Goal: Task Accomplishment & Management: Manage account settings

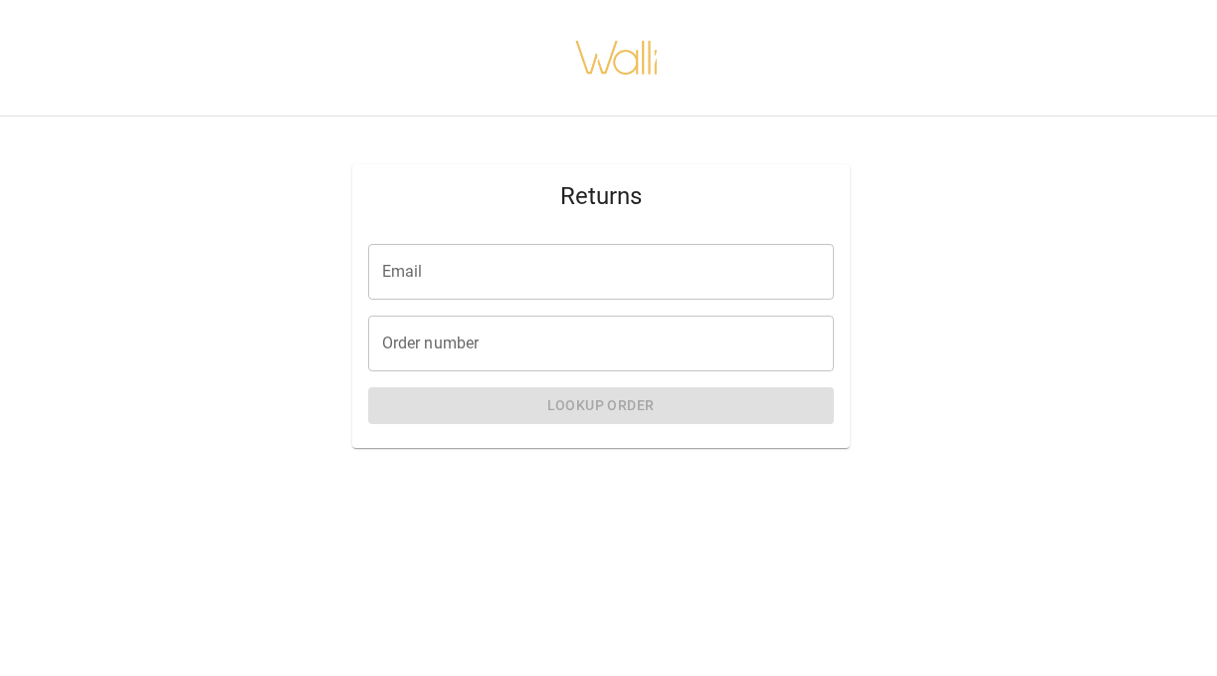
click at [613, 269] on input "Email" at bounding box center [601, 272] width 466 height 56
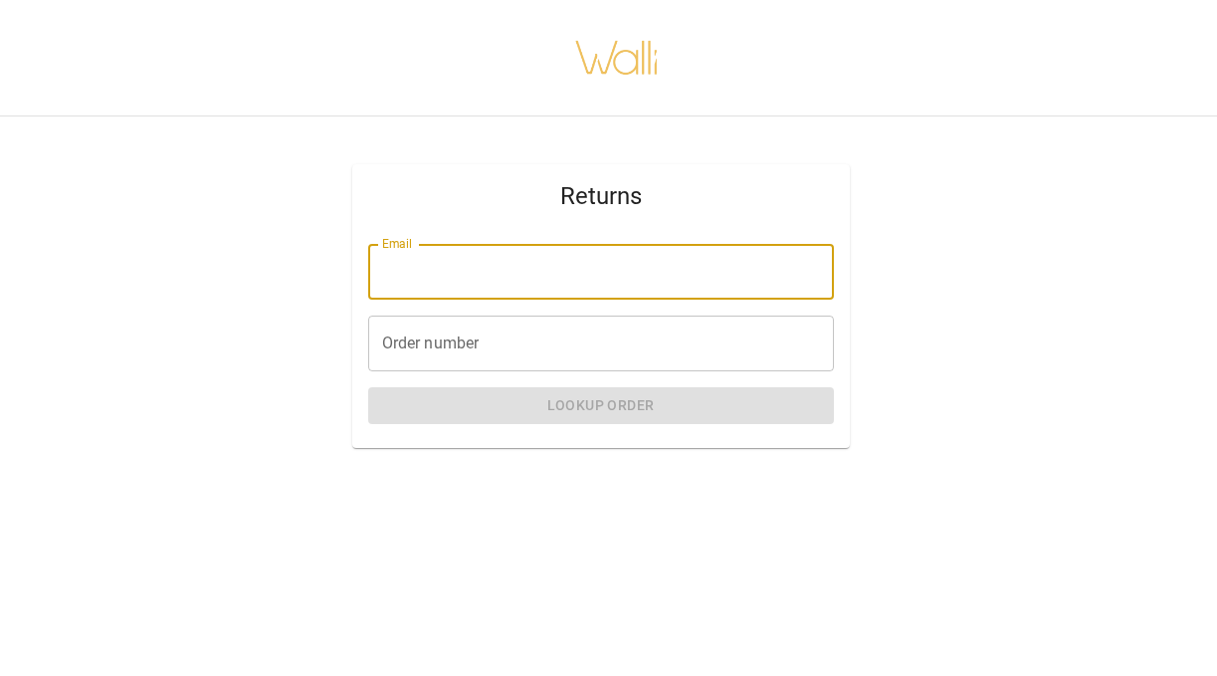
type input "**********"
click at [593, 345] on input "Order number" at bounding box center [601, 344] width 466 height 56
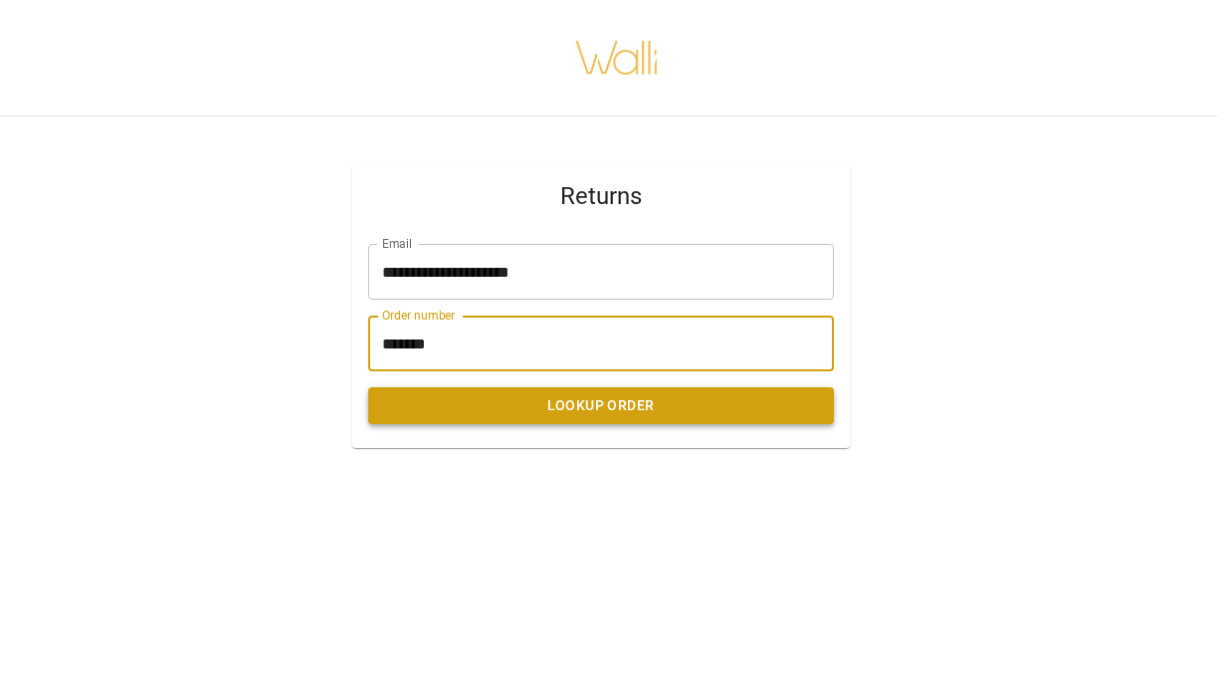
type input "*******"
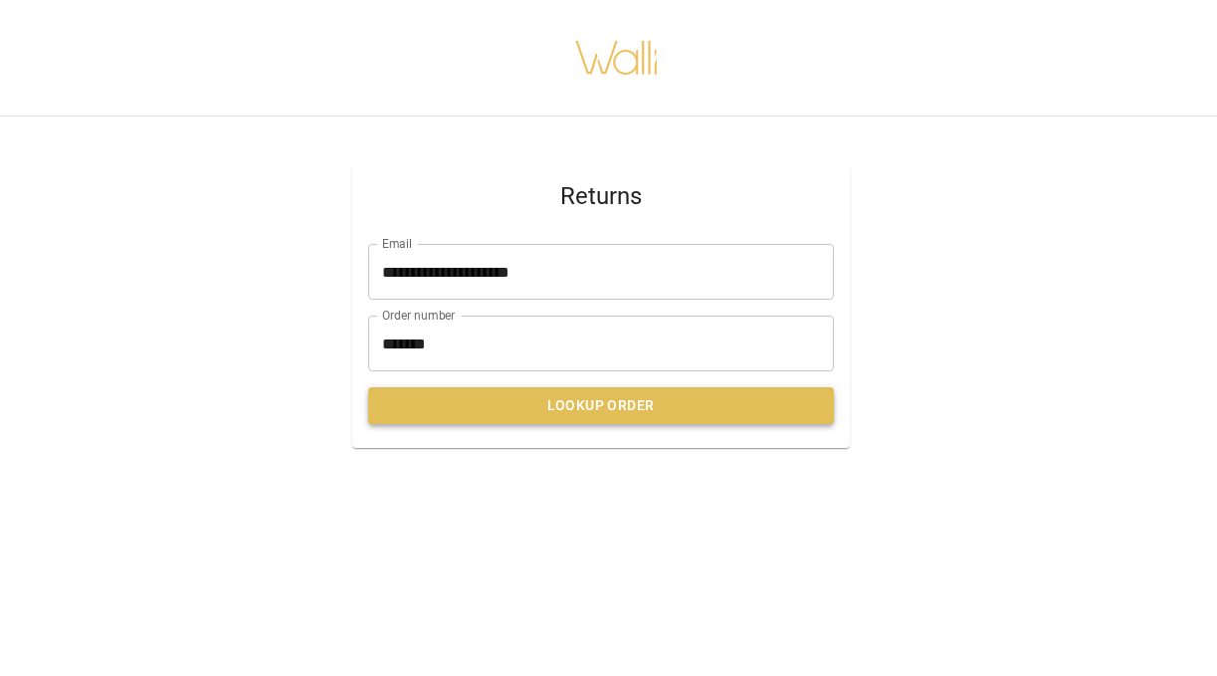
click at [599, 415] on button "Lookup Order" at bounding box center [601, 405] width 466 height 37
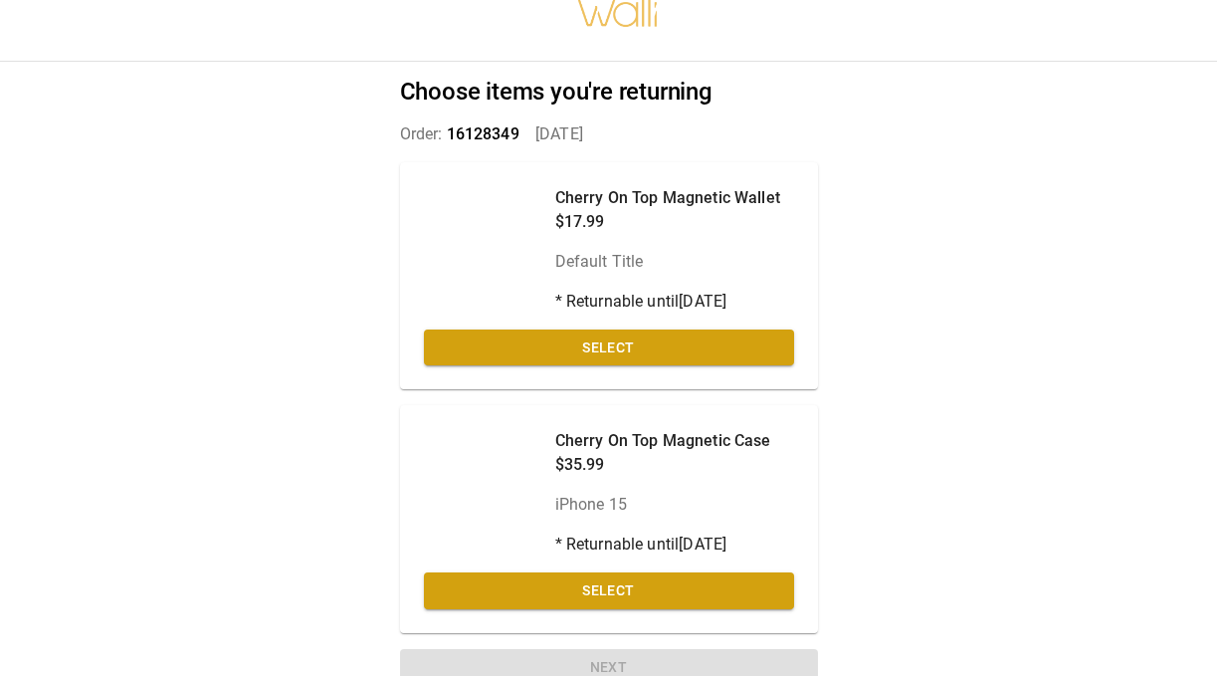
scroll to position [74, 0]
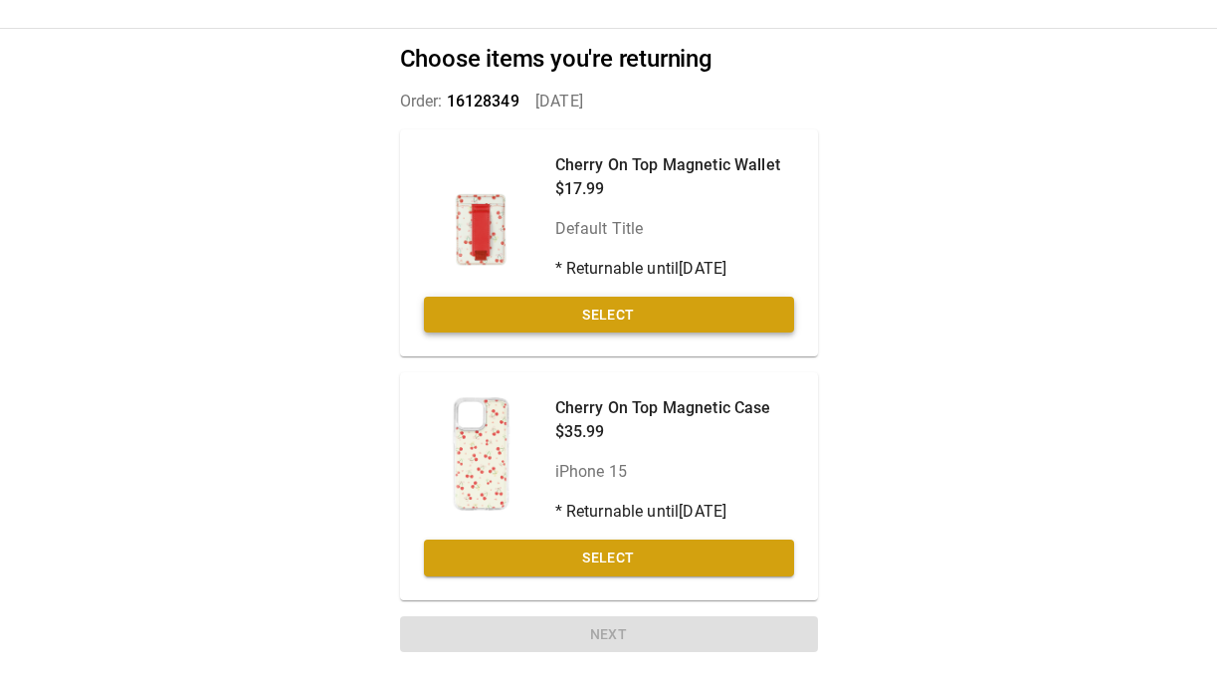
click at [755, 321] on button "Select" at bounding box center [609, 315] width 370 height 37
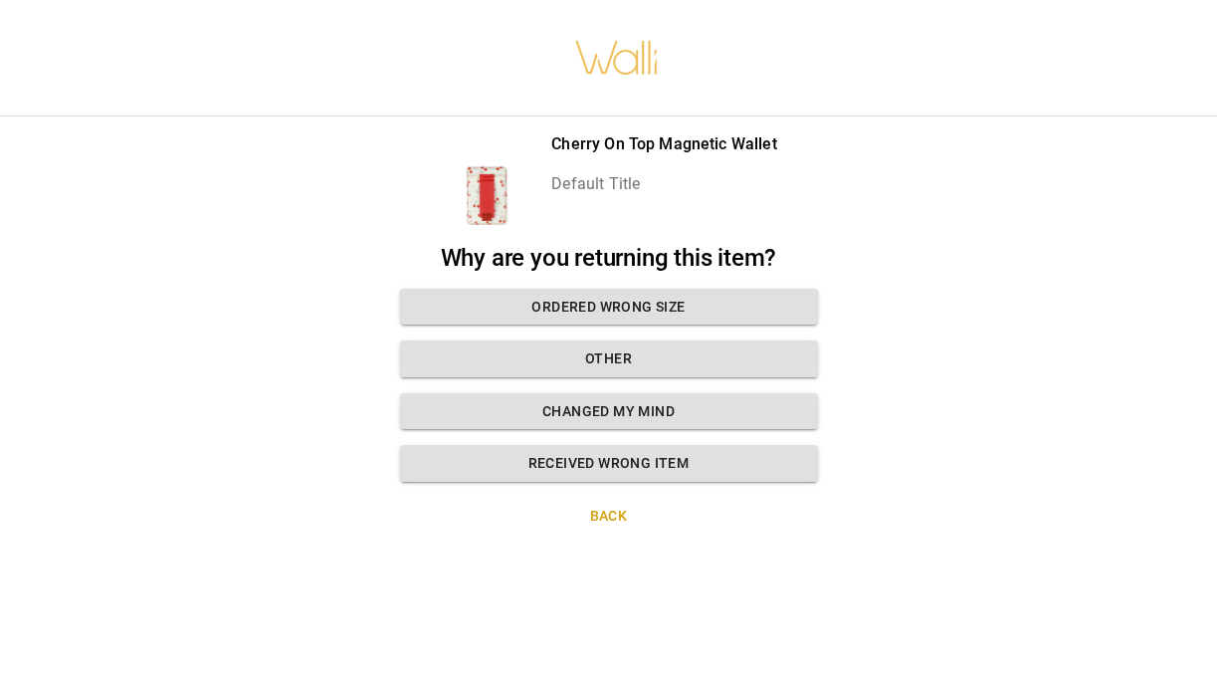
scroll to position [0, 0]
click at [697, 413] on button "Changed my mind" at bounding box center [609, 411] width 418 height 37
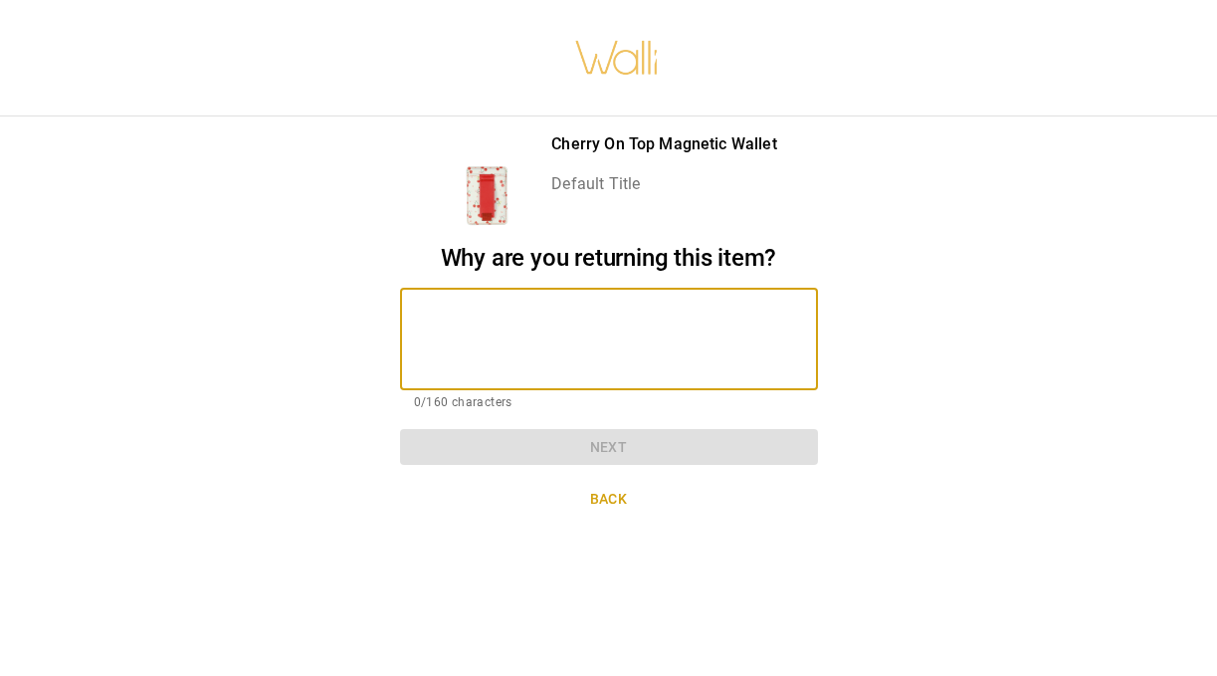
click at [635, 331] on textarea at bounding box center [609, 339] width 390 height 69
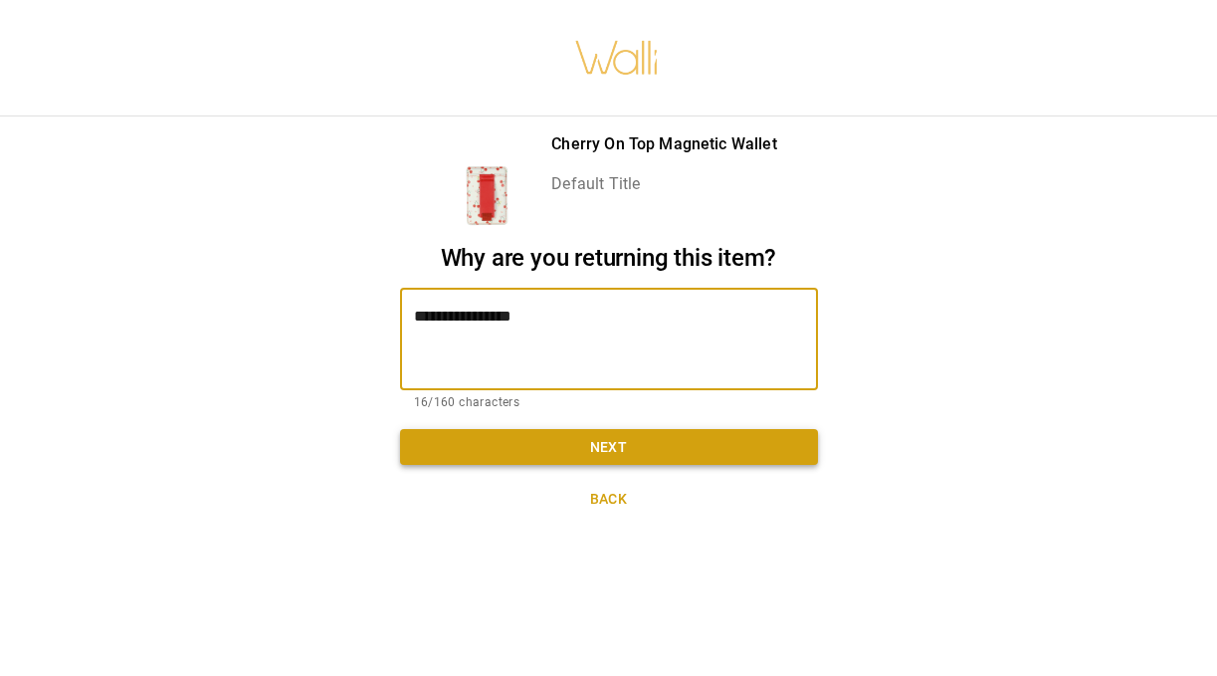
type textarea "**********"
click at [585, 453] on button "Next" at bounding box center [609, 447] width 418 height 37
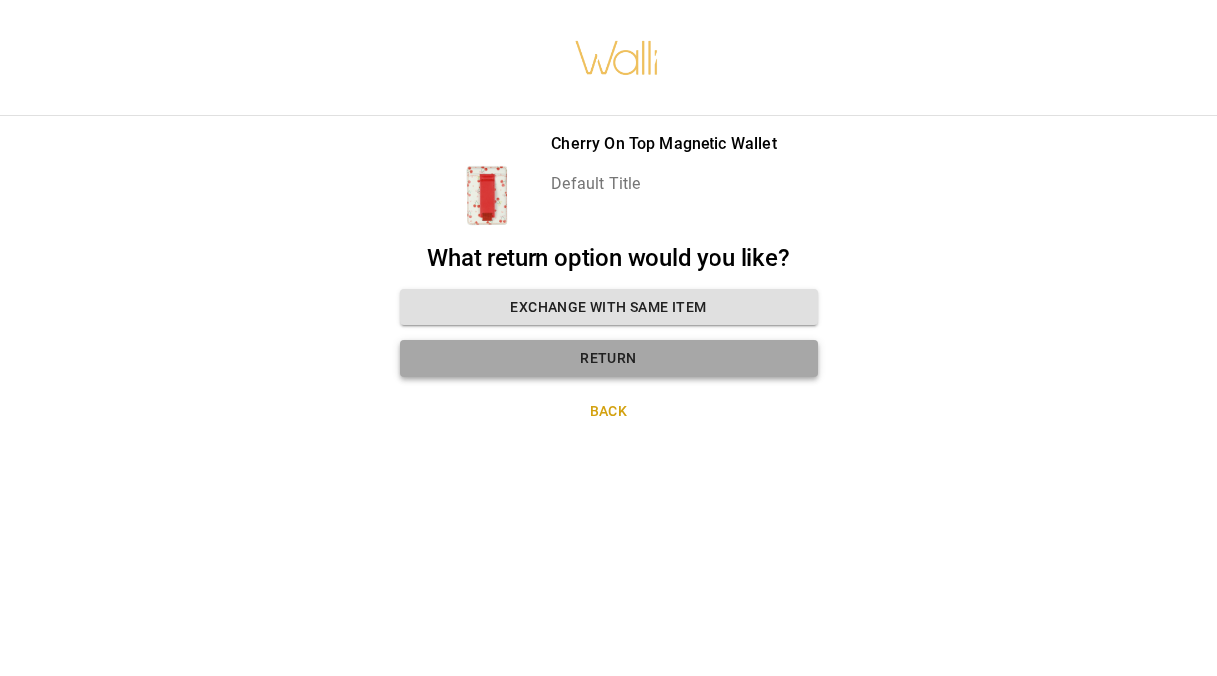
click at [614, 359] on button "Return" at bounding box center [609, 358] width 418 height 37
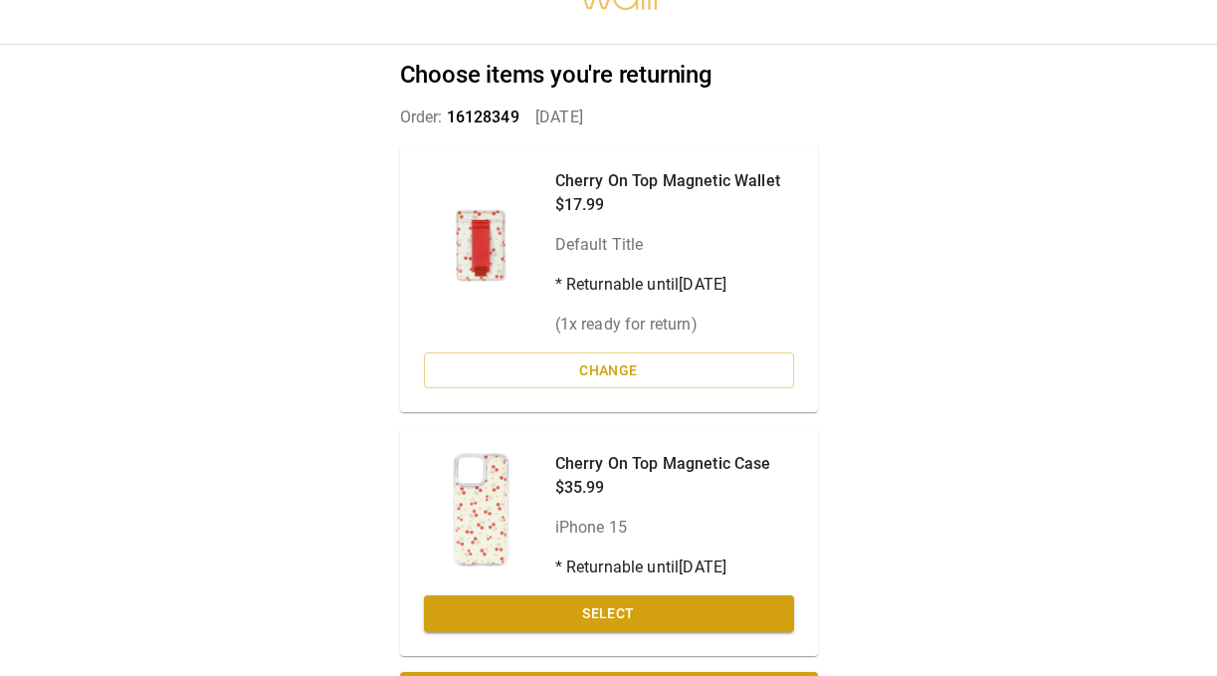
scroll to position [113, 0]
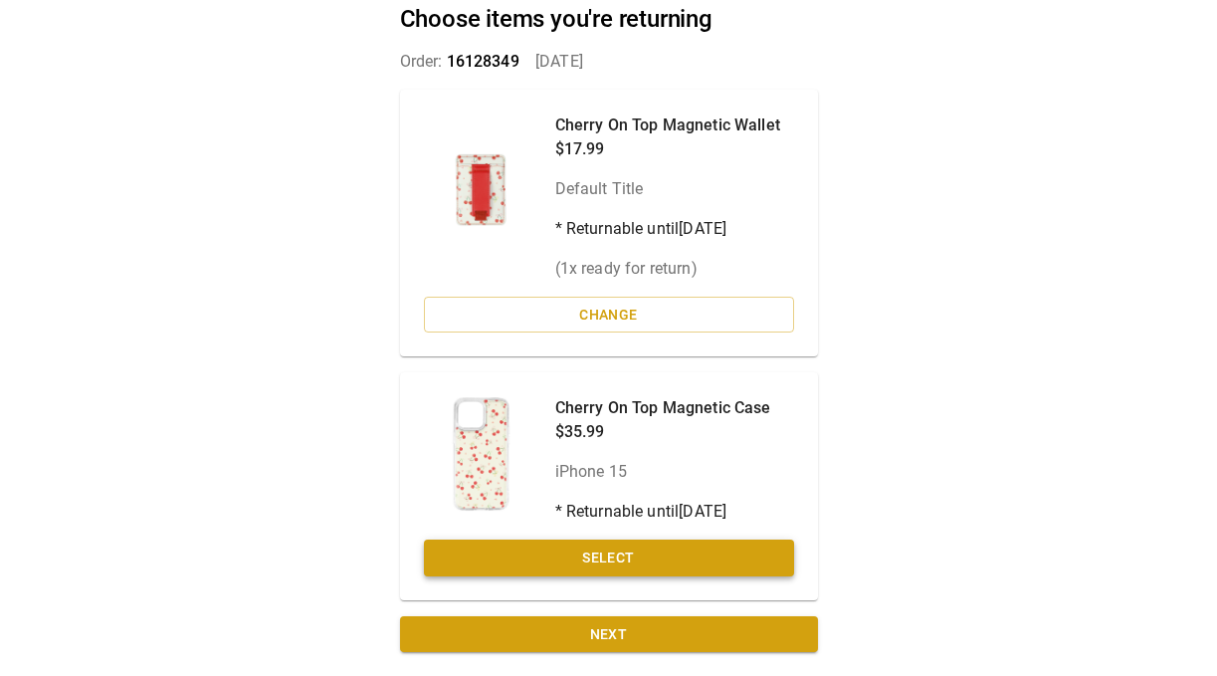
click at [597, 561] on button "Select" at bounding box center [609, 558] width 370 height 37
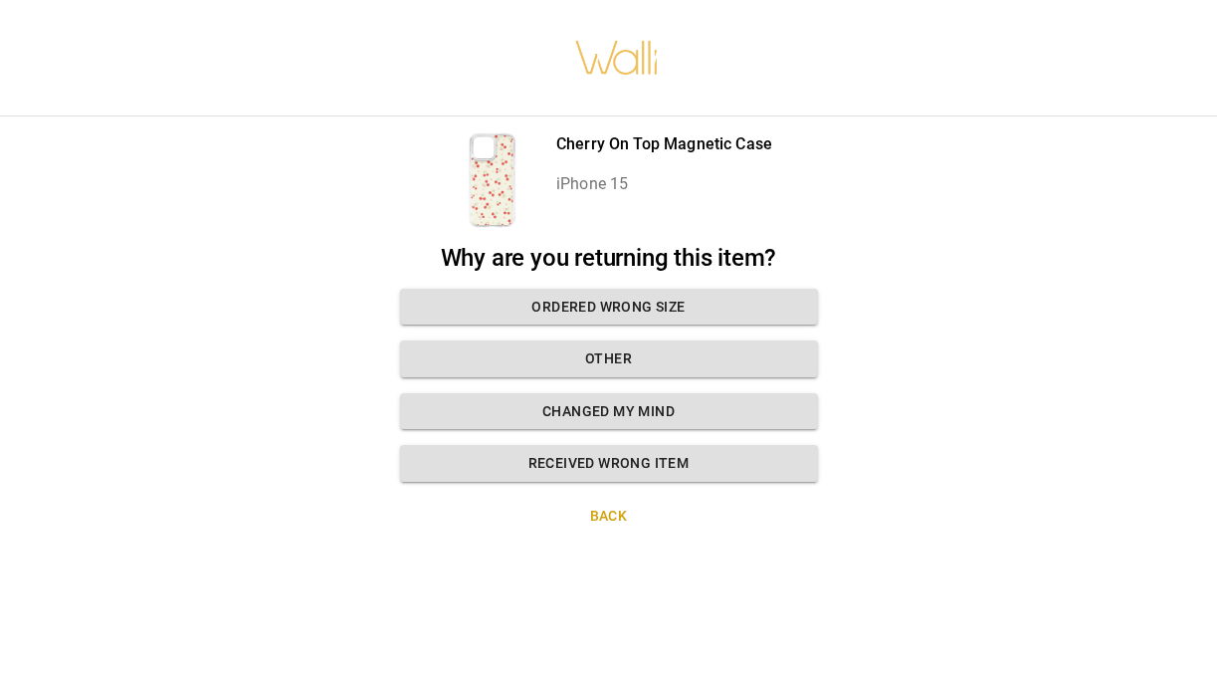
click at [618, 390] on div "Why are you returning this item? Ordered wrong size Other Changed my mind Recei…" at bounding box center [609, 363] width 418 height 238
click at [617, 409] on button "Changed my mind" at bounding box center [609, 411] width 418 height 37
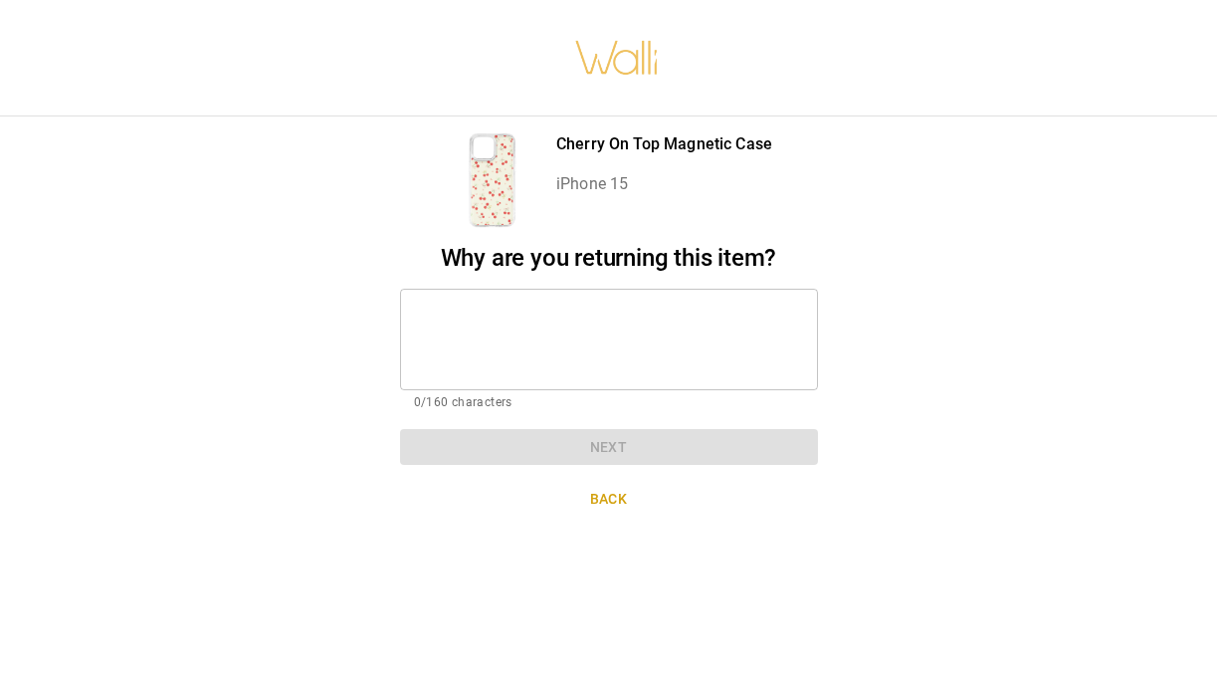
click at [599, 325] on textarea at bounding box center [609, 339] width 390 height 69
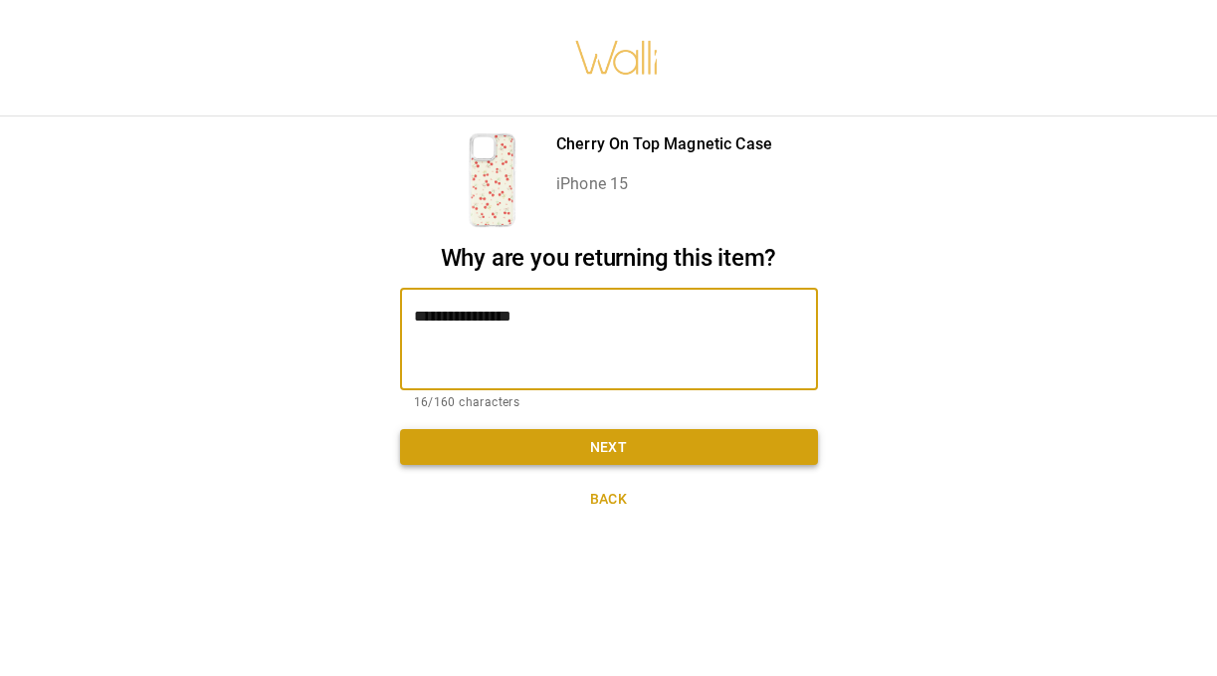
type textarea "**********"
click at [625, 458] on button "Next" at bounding box center [609, 447] width 418 height 37
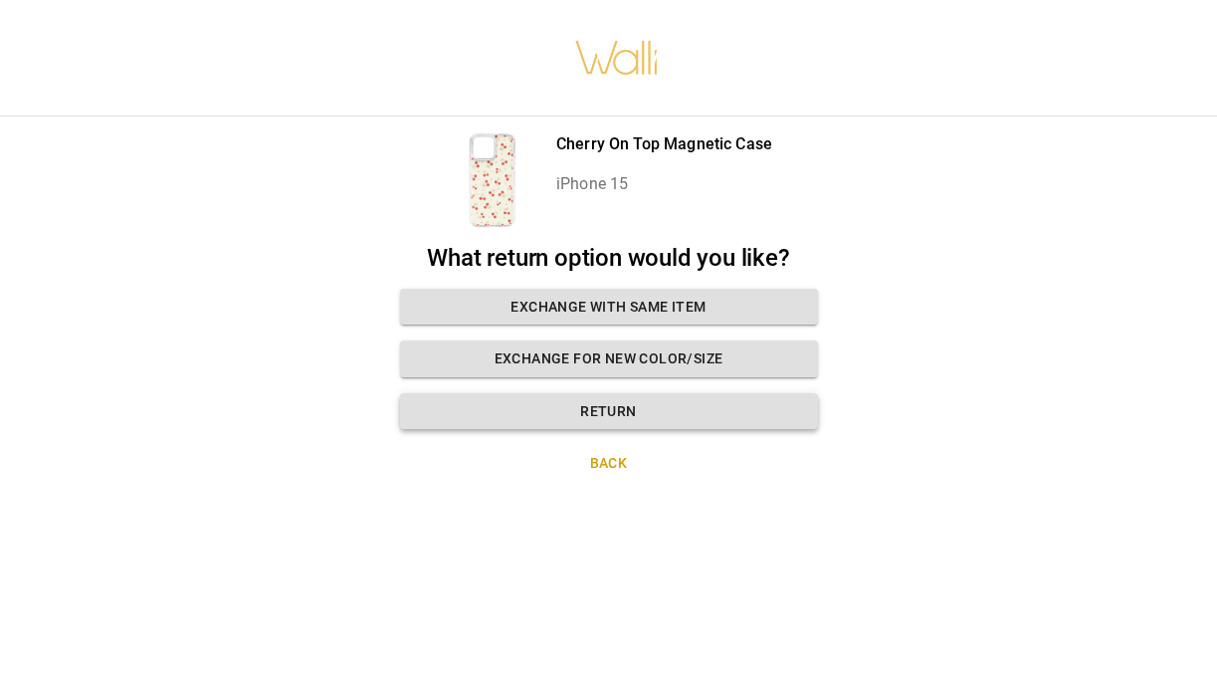
click at [620, 410] on button "Return" at bounding box center [609, 411] width 418 height 37
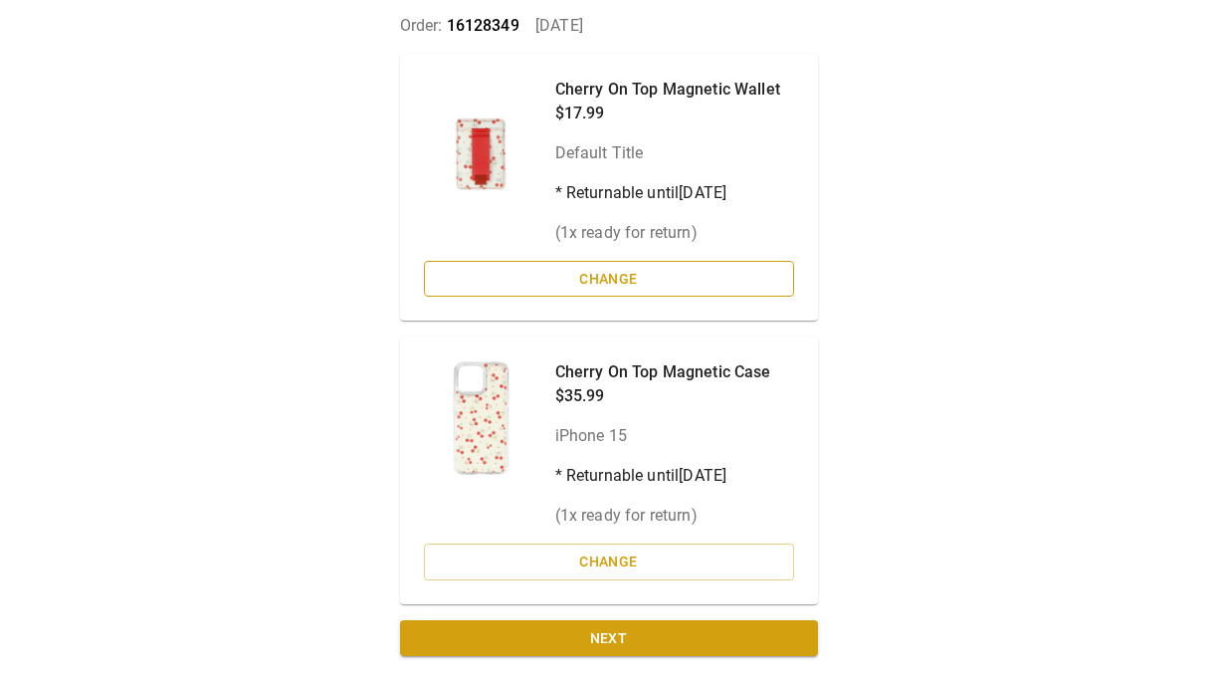
scroll to position [153, 0]
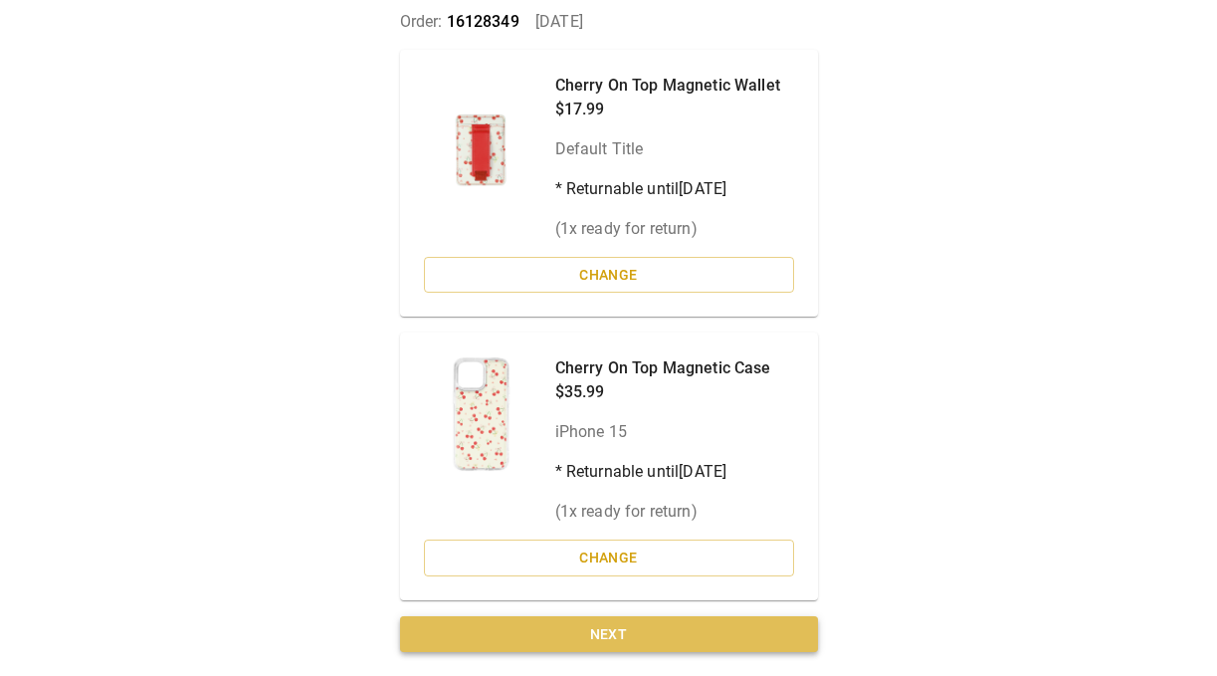
click at [618, 634] on button "Next" at bounding box center [609, 634] width 418 height 37
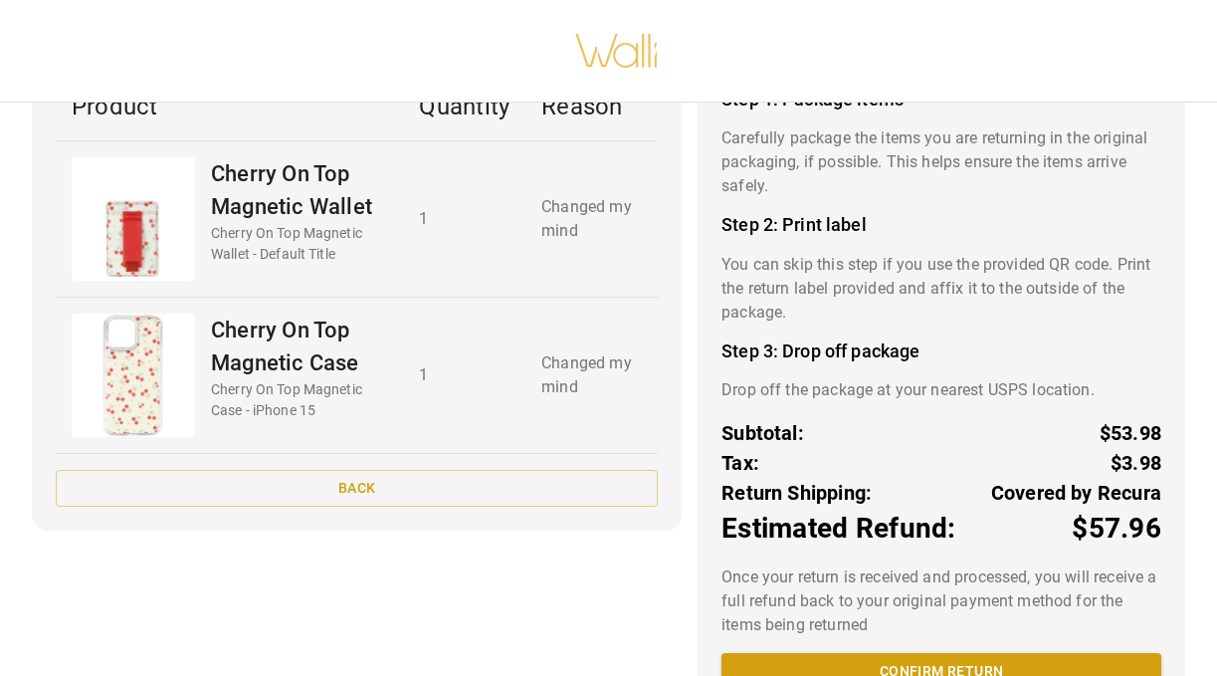
scroll to position [222, 0]
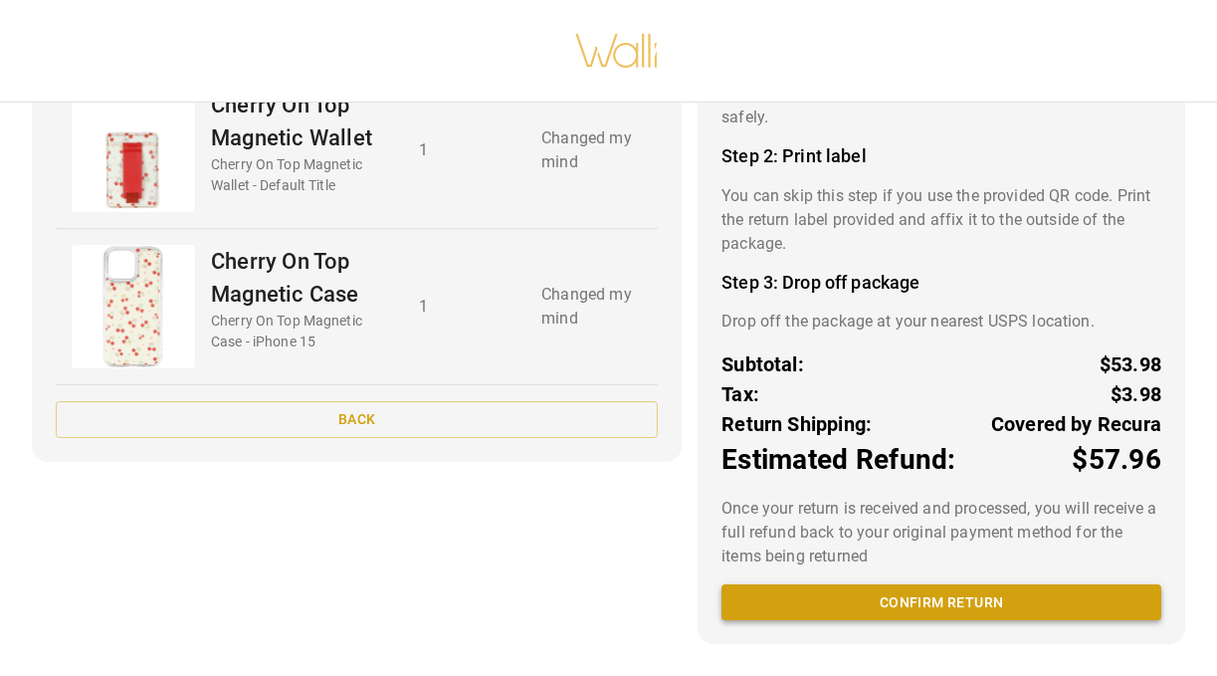
click at [920, 603] on button "Confirm return" at bounding box center [942, 602] width 440 height 37
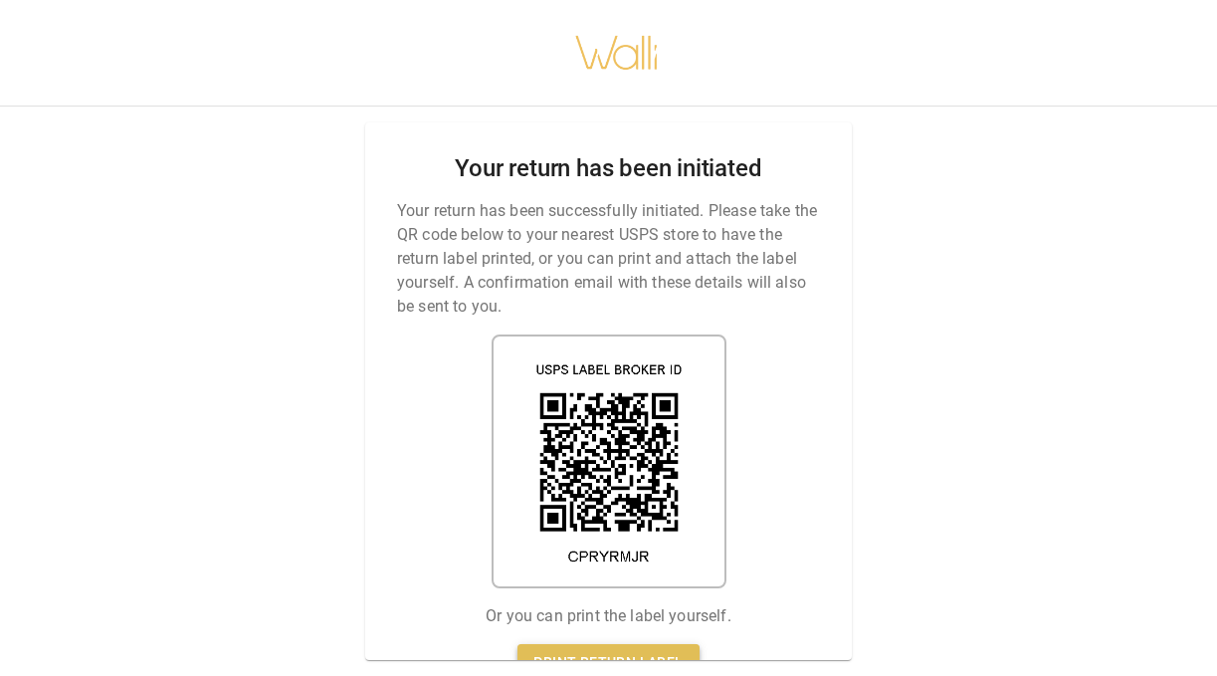
click at [619, 652] on link "Print return label" at bounding box center [608, 662] width 181 height 37
